Goal: Check status: Check status

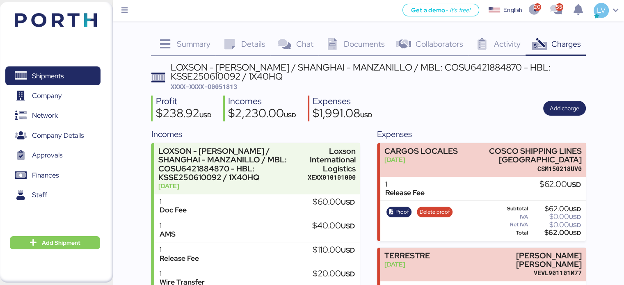
click at [98, 16] on div "Shipments 0 Company 0 Network 0 Company Details 0 Approvals 0 Finances 0 Staff …" at bounding box center [56, 142] width 113 height 281
click at [85, 14] on img at bounding box center [56, 20] width 82 height 14
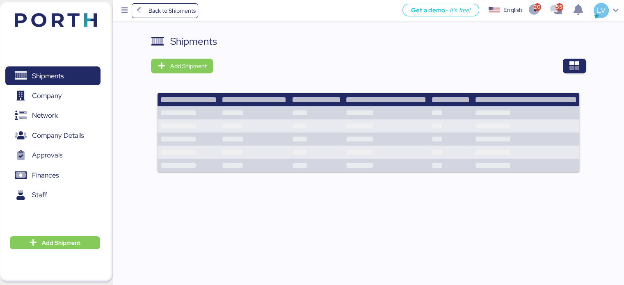
click at [543, 42] on div "Shipments" at bounding box center [368, 41] width 435 height 15
click at [572, 69] on icon "button" at bounding box center [575, 66] width 10 height 10
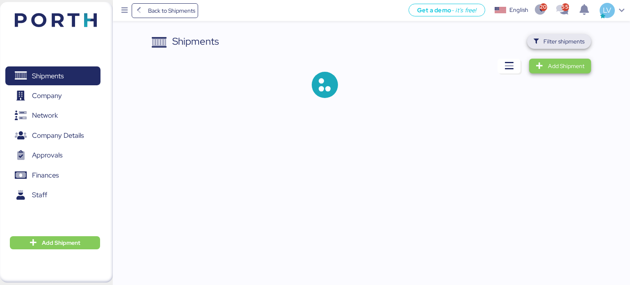
click at [555, 37] on span "Filter shipments" at bounding box center [564, 42] width 41 height 10
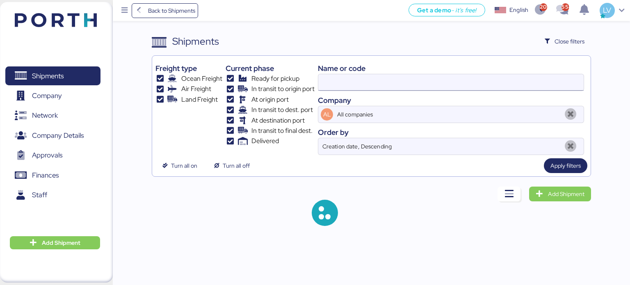
click at [529, 80] on input at bounding box center [450, 82] width 265 height 16
paste input "O0051967"
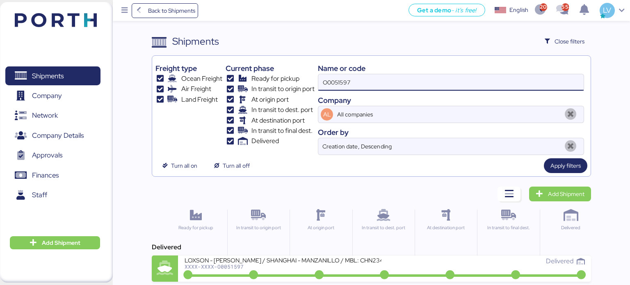
click at [529, 80] on input "O0051597" at bounding box center [450, 82] width 265 height 16
paste input "96"
type input "O0051967"
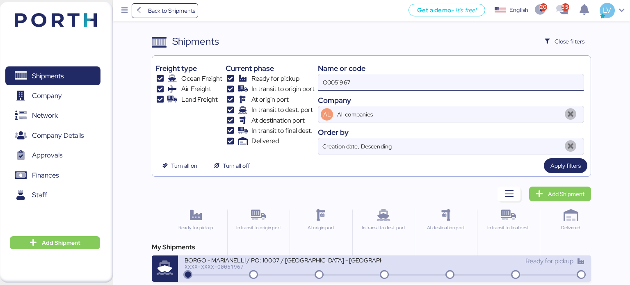
click at [261, 260] on div "BORGO - MARIANELLI / PO: 10007 / [GEOGRAPHIC_DATA] - [GEOGRAPHIC_DATA] / 1x20' …" at bounding box center [283, 259] width 197 height 7
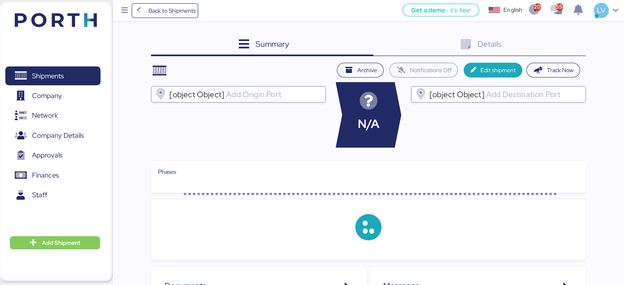
click at [563, 22] on div "Summary 0 Details 0 Archive Notifications Off Edit shipment Track Now [object O…" at bounding box center [312, 240] width 624 height 480
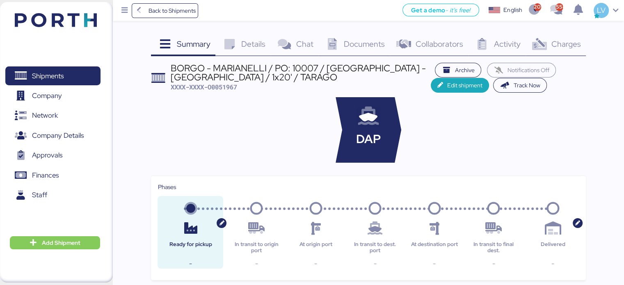
click at [556, 35] on div "Charges 0" at bounding box center [556, 45] width 60 height 22
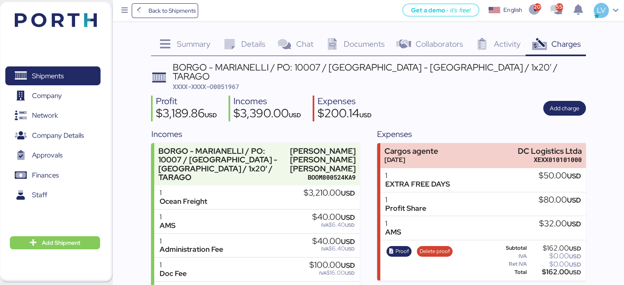
click at [359, 58] on div "Summary 0 Details 0 Chat 0 Documents 0 Collaborators 0 Activity 0 Charges 0 BOR…" at bounding box center [368, 209] width 435 height 351
click at [357, 52] on div "Documents 0" at bounding box center [354, 45] width 72 height 22
